Goal: Task Accomplishment & Management: Use online tool/utility

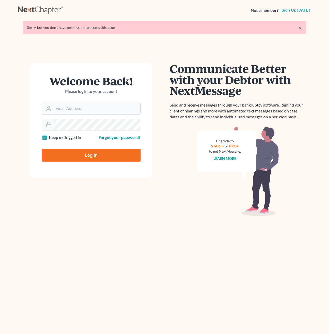
type input "[PERSON_NAME][EMAIL_ADDRESS][DOMAIN_NAME]"
click at [77, 156] on input "Log In" at bounding box center [91, 155] width 99 height 13
type input "Thinking..."
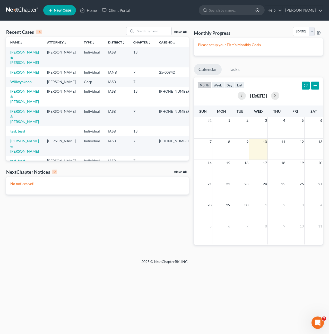
click at [24, 55] on td "[PERSON_NAME] & [PERSON_NAME]" at bounding box center [24, 57] width 37 height 20
click at [21, 51] on link "[PERSON_NAME] & [PERSON_NAME]" at bounding box center [24, 57] width 29 height 15
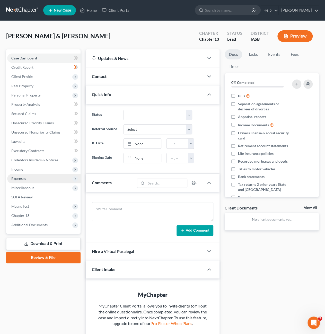
click at [35, 177] on span "Expenses" at bounding box center [43, 178] width 73 height 9
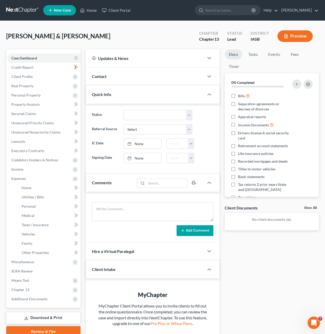
click at [294, 42] on div "Preview" at bounding box center [297, 36] width 46 height 15
click at [297, 32] on button "Preview" at bounding box center [295, 36] width 35 height 12
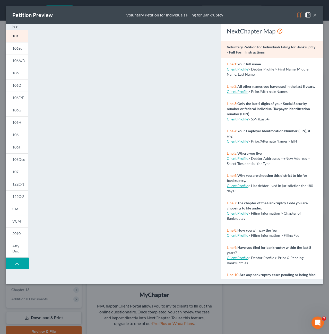
click at [17, 25] on img at bounding box center [15, 27] width 6 height 6
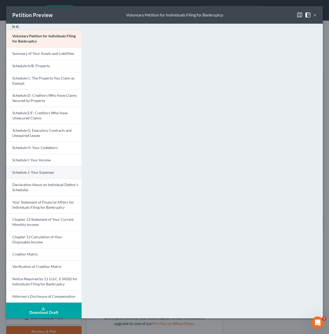
click at [39, 172] on span "Schedule J: Your Expenses" at bounding box center [33, 172] width 42 height 4
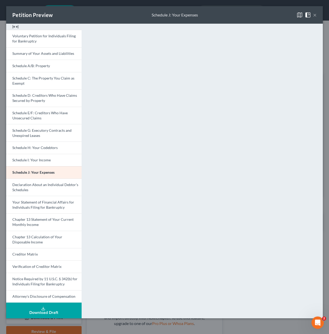
click at [315, 16] on button "×" at bounding box center [315, 15] width 4 height 6
